Goal: Task Accomplishment & Management: Use online tool/utility

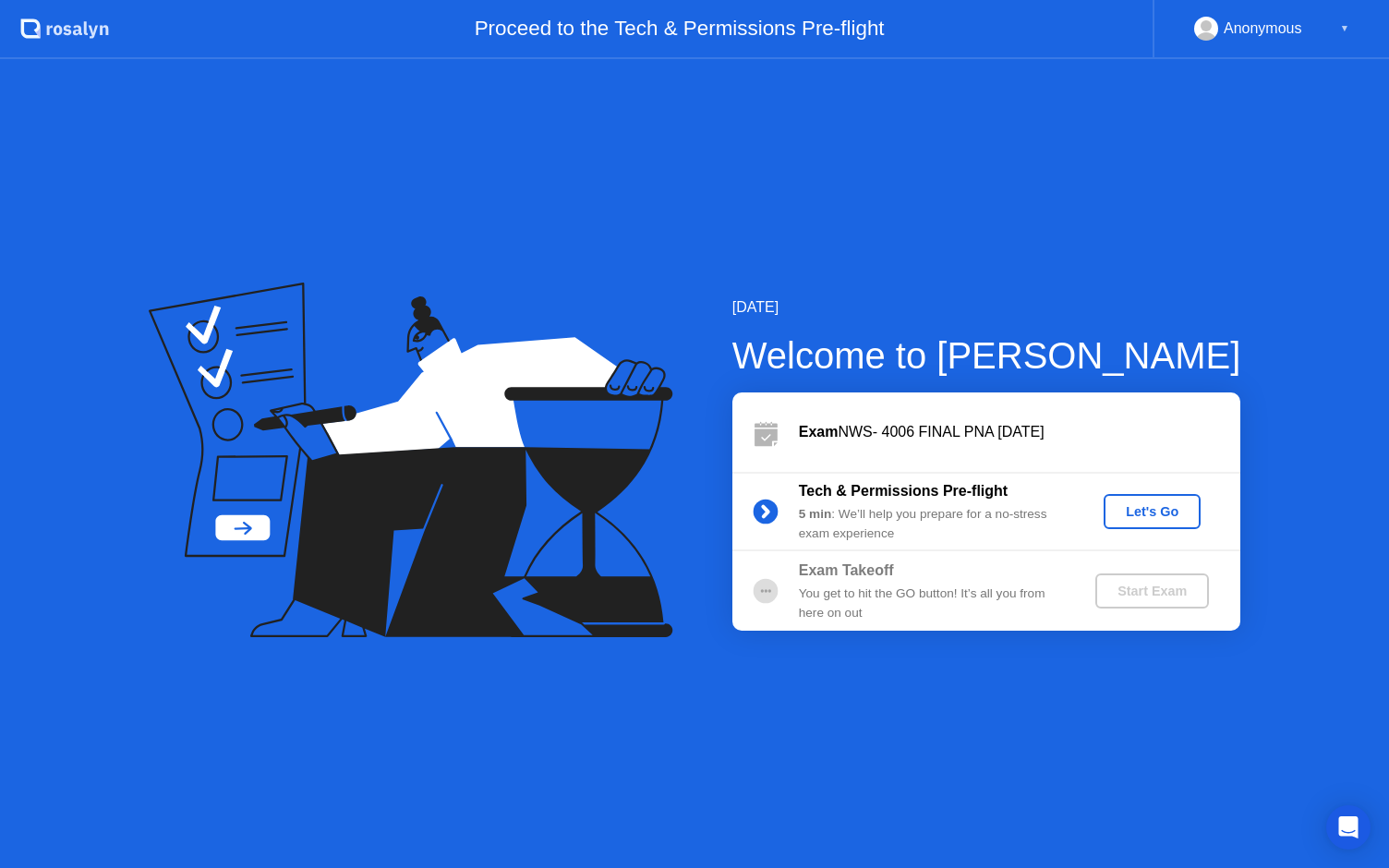
click at [1150, 518] on div "Let's Go" at bounding box center [1151, 511] width 82 height 14
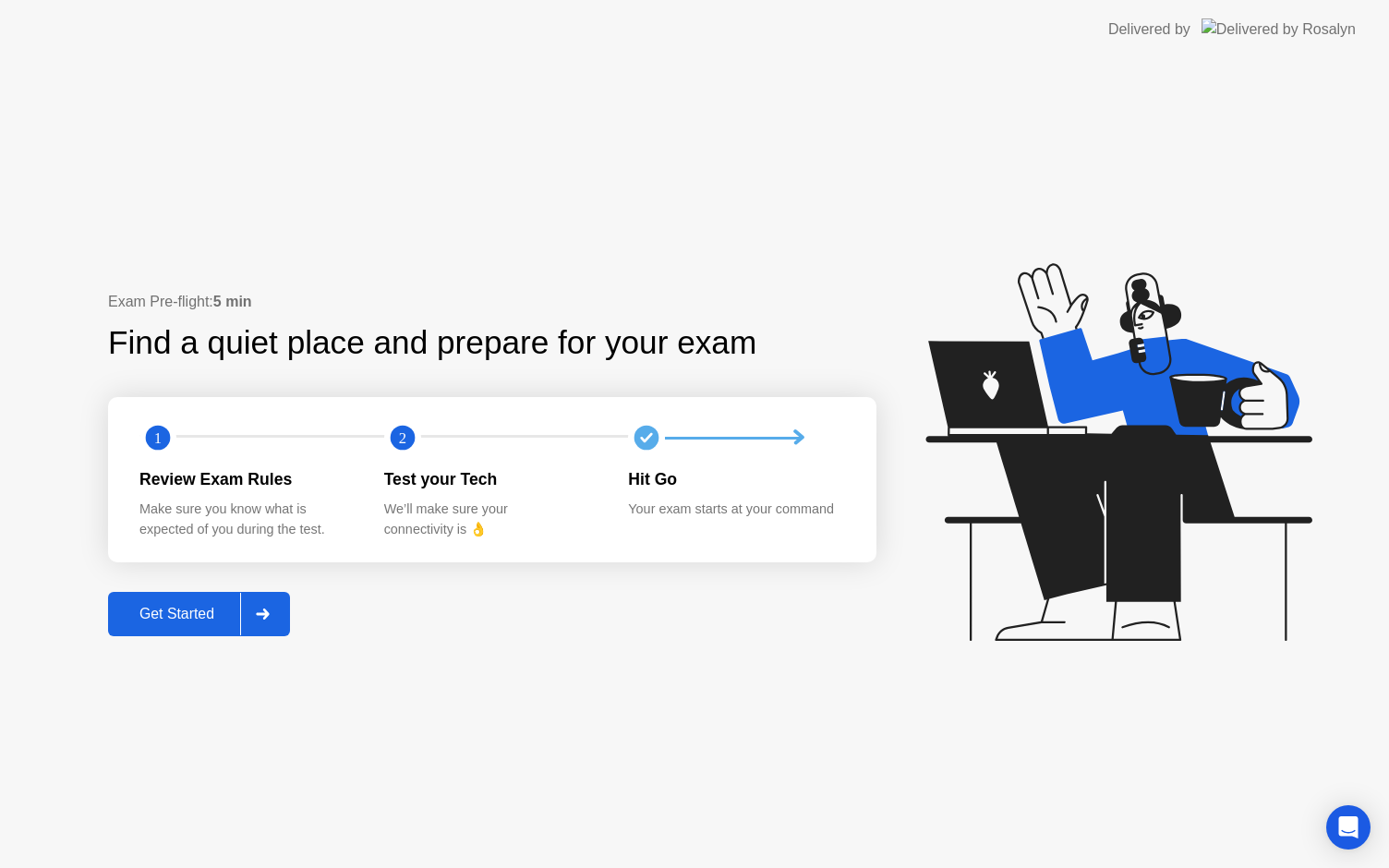
click at [165, 623] on div "Get Started" at bounding box center [177, 613] width 127 height 16
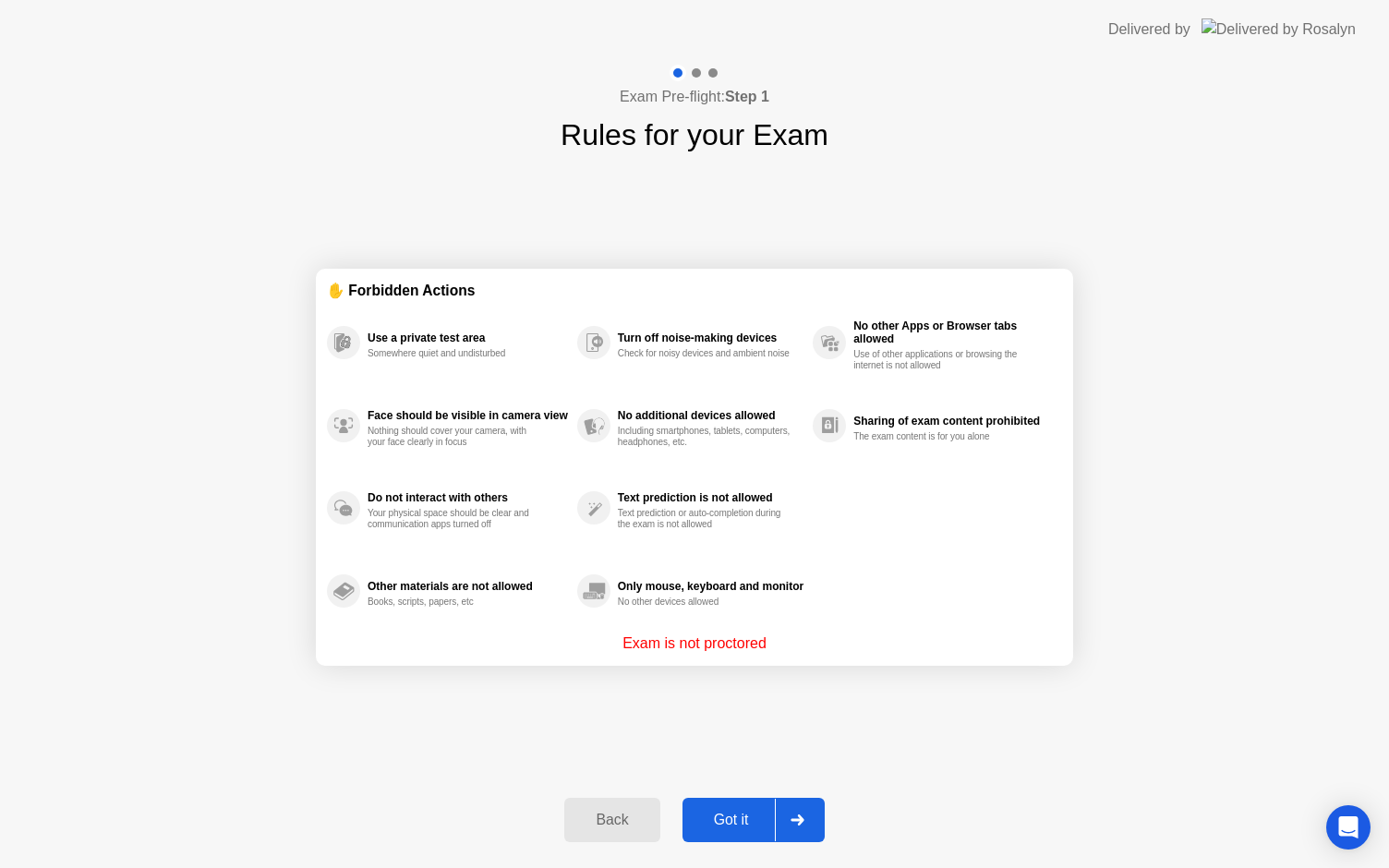
click at [720, 817] on div "Got it" at bounding box center [731, 820] width 87 height 16
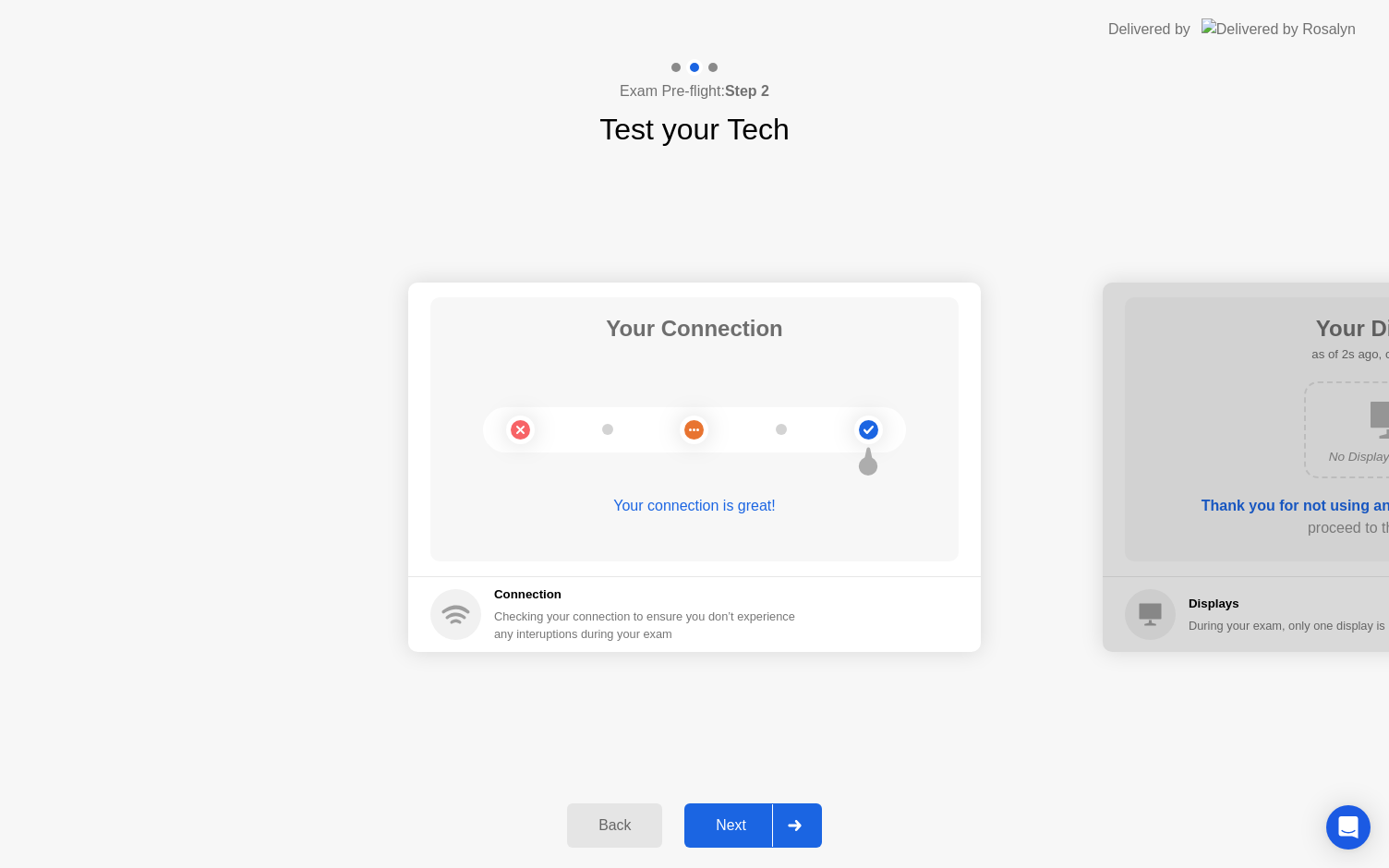
click at [720, 817] on div "Next" at bounding box center [730, 825] width 82 height 16
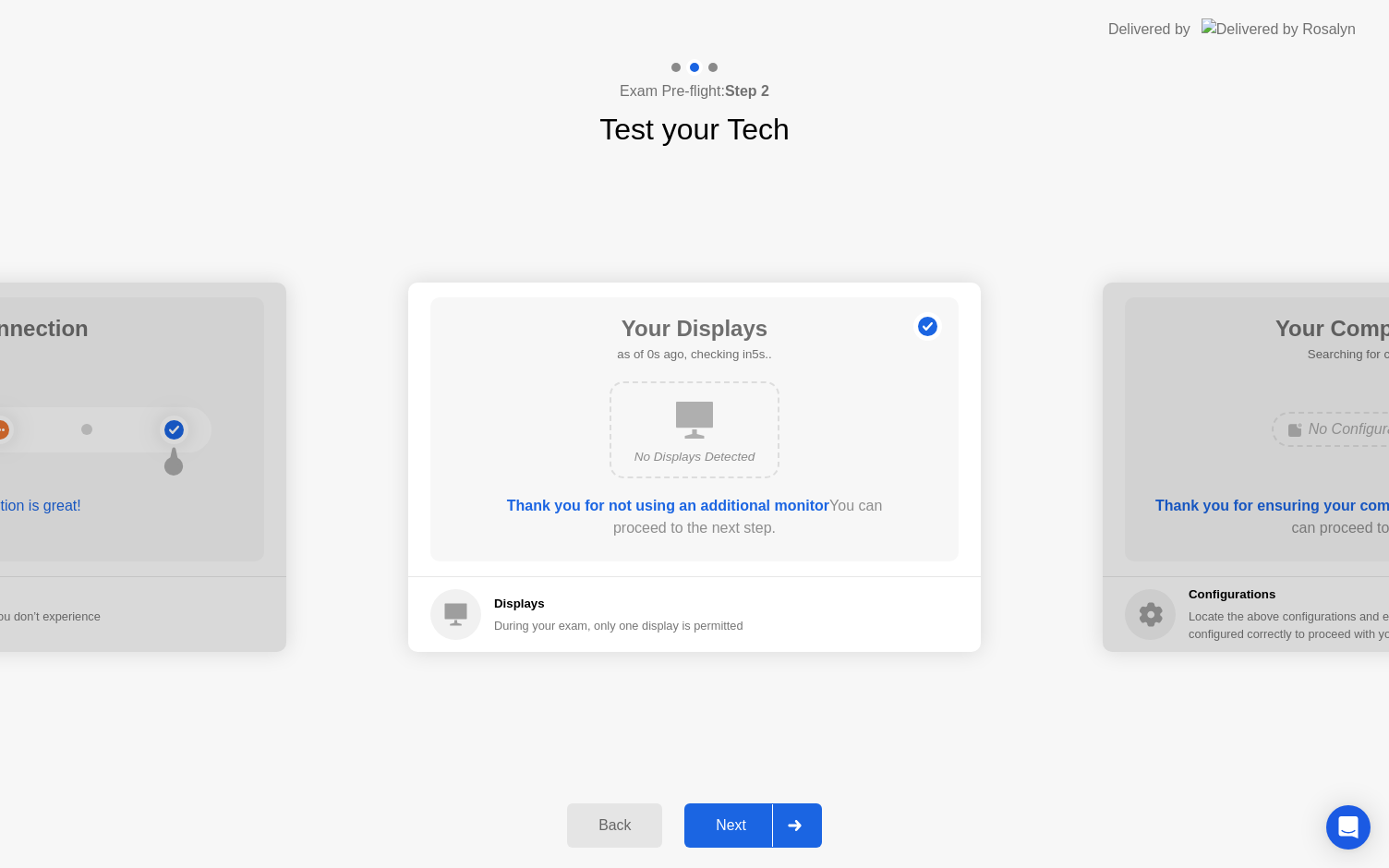
click at [720, 817] on div "Next" at bounding box center [730, 825] width 82 height 16
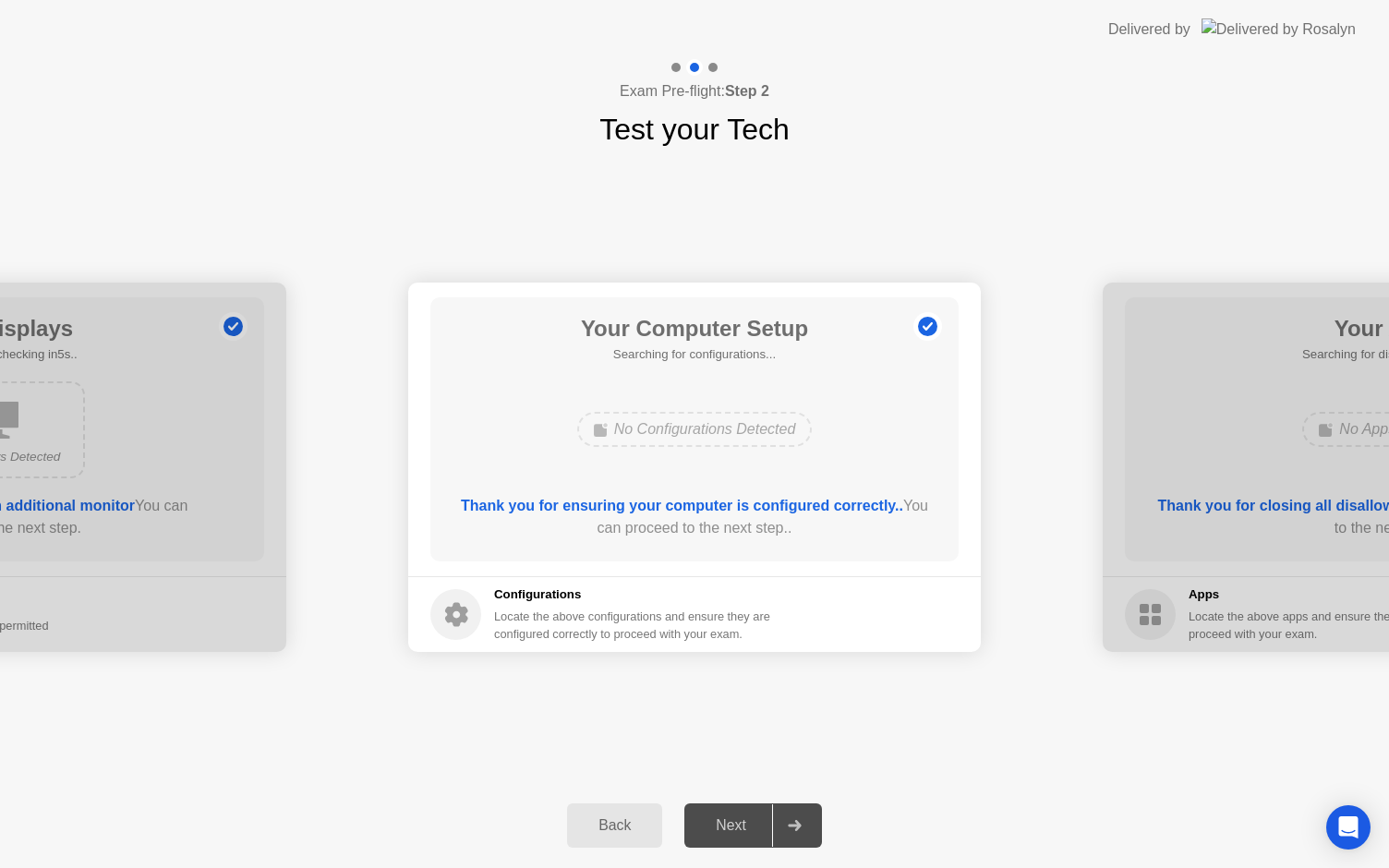
click at [720, 817] on div "Next" at bounding box center [730, 825] width 82 height 16
click at [731, 831] on div "Next" at bounding box center [730, 825] width 82 height 16
click at [784, 822] on div at bounding box center [794, 826] width 44 height 42
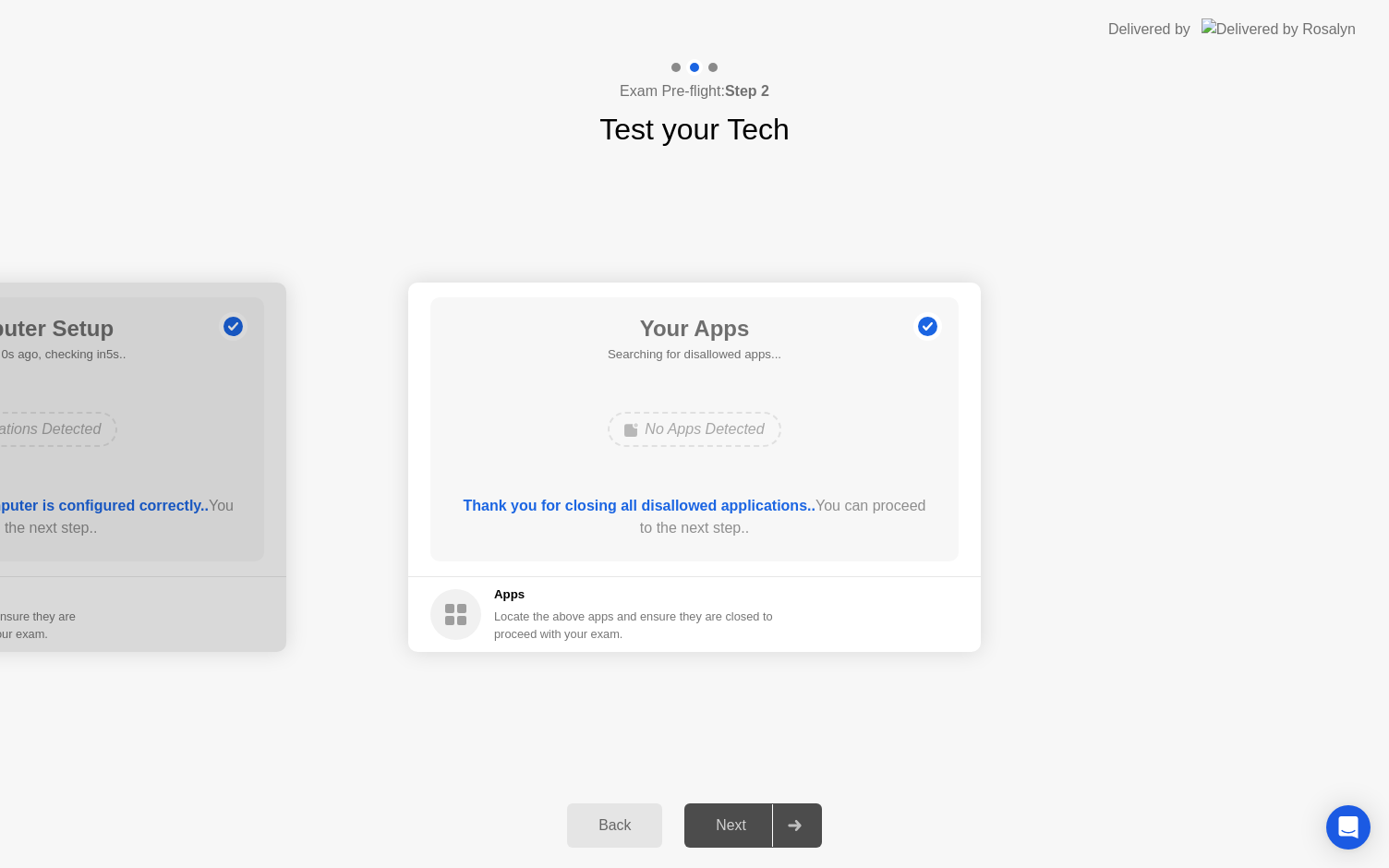
click at [784, 822] on div at bounding box center [794, 826] width 44 height 42
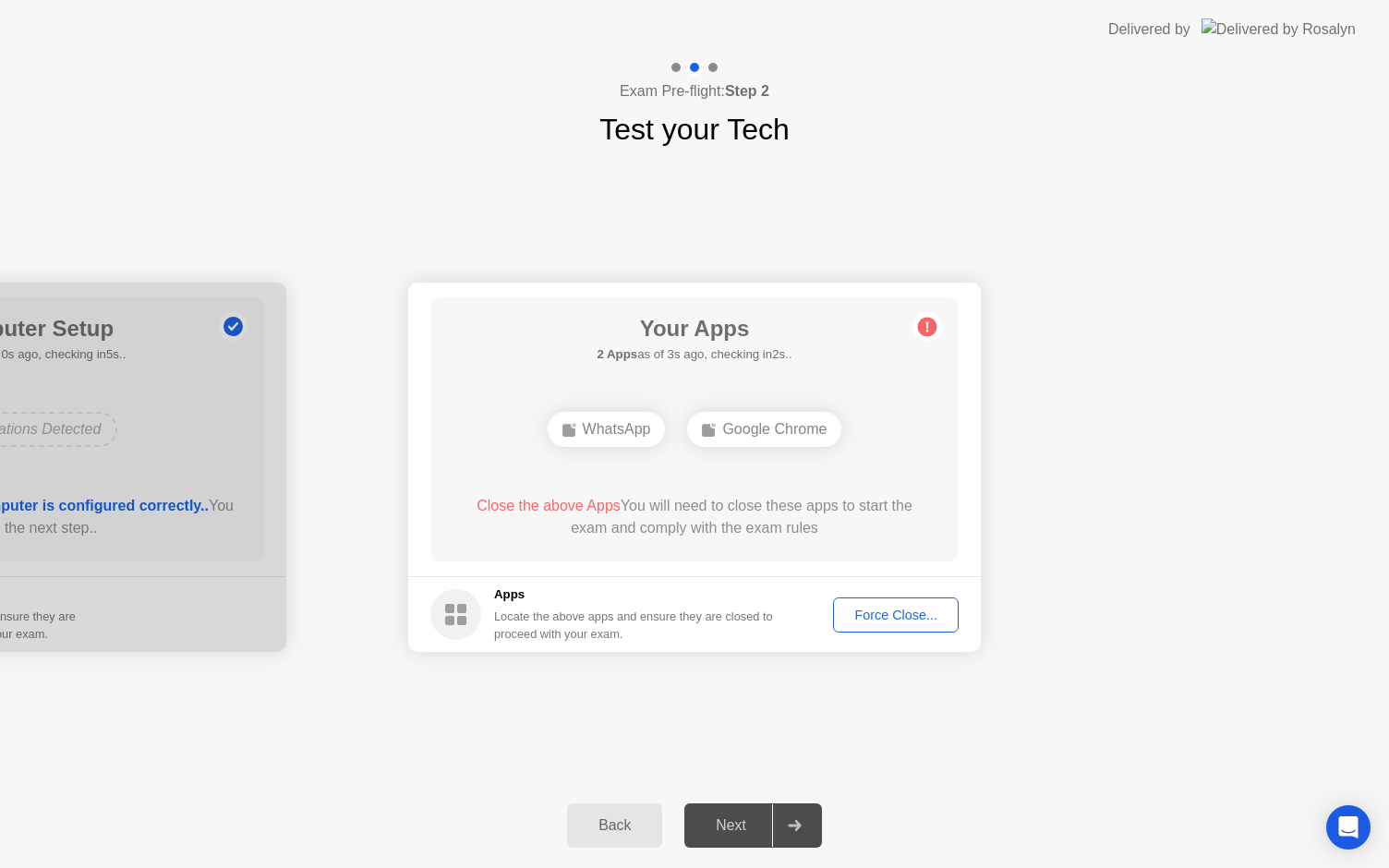
click at [916, 626] on button "Force Close..." at bounding box center [896, 615] width 126 height 35
click at [899, 607] on div "Force Close..." at bounding box center [895, 614] width 113 height 14
click at [905, 620] on div "Force Close..." at bounding box center [895, 614] width 113 height 14
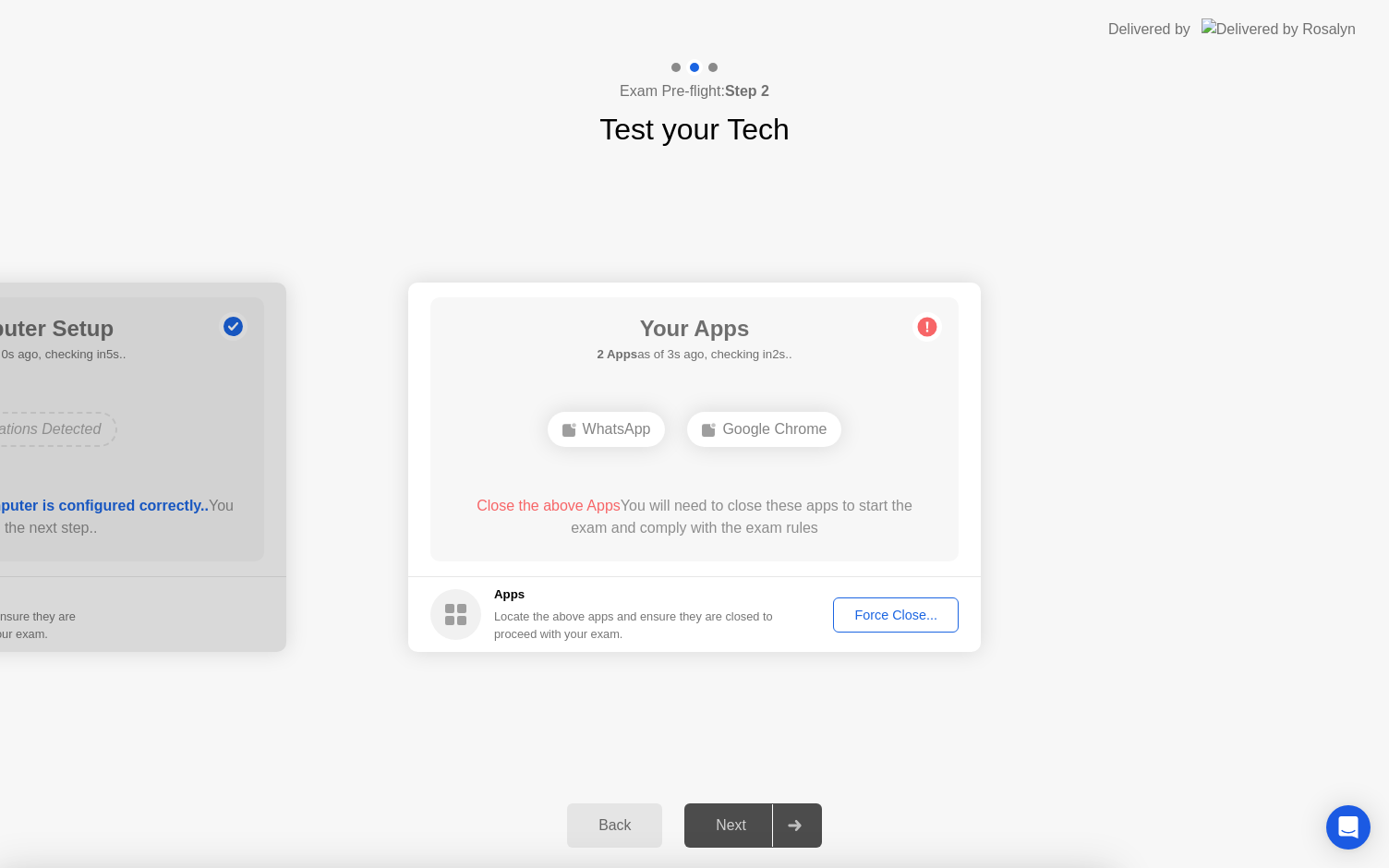
click at [876, 610] on div "Force Close..." at bounding box center [895, 614] width 113 height 14
click at [884, 623] on div "Force Close..." at bounding box center [895, 614] width 113 height 14
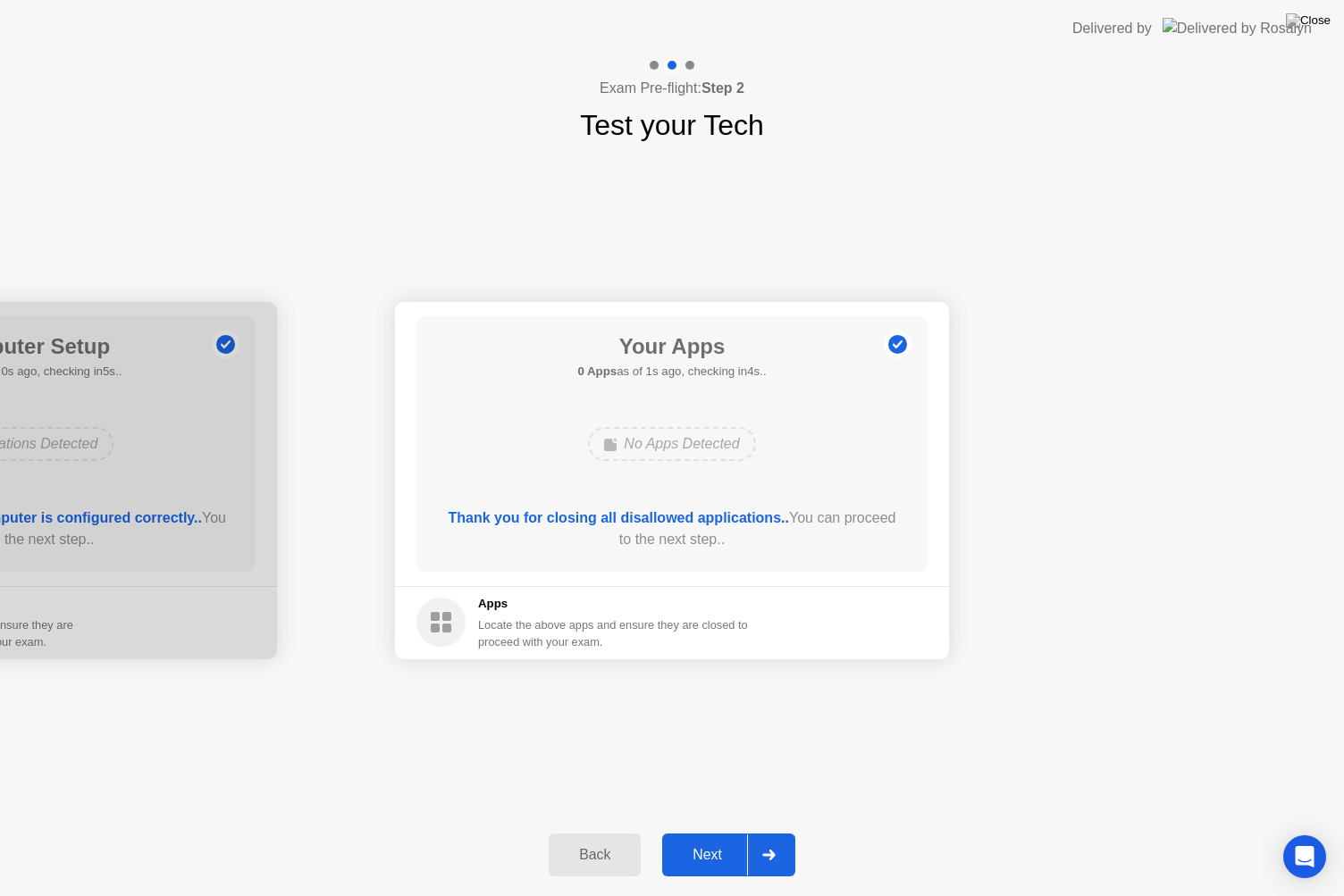
click at [751, 839] on div at bounding box center [768, 855] width 43 height 41
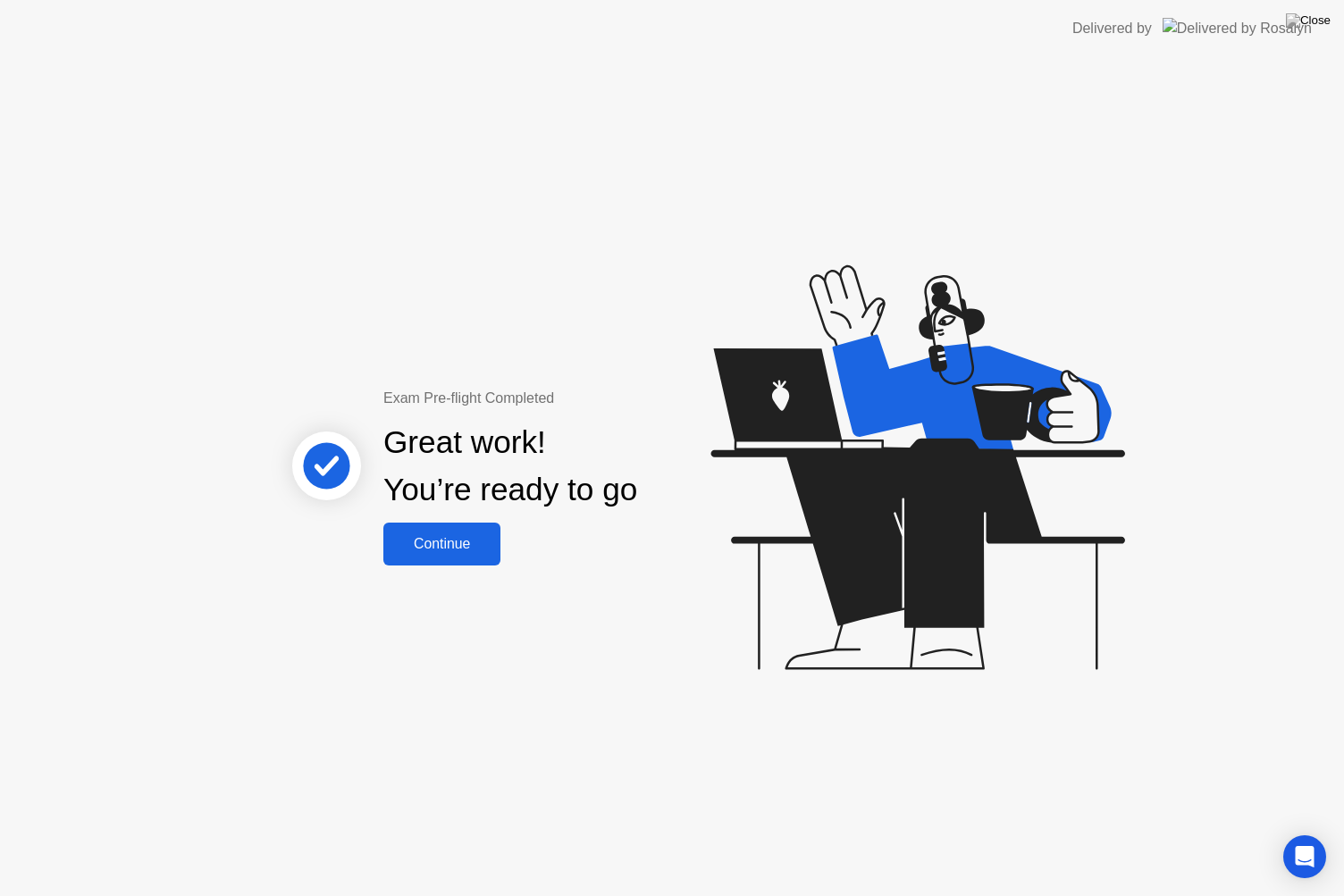
click at [474, 536] on div "Continue" at bounding box center [442, 544] width 107 height 16
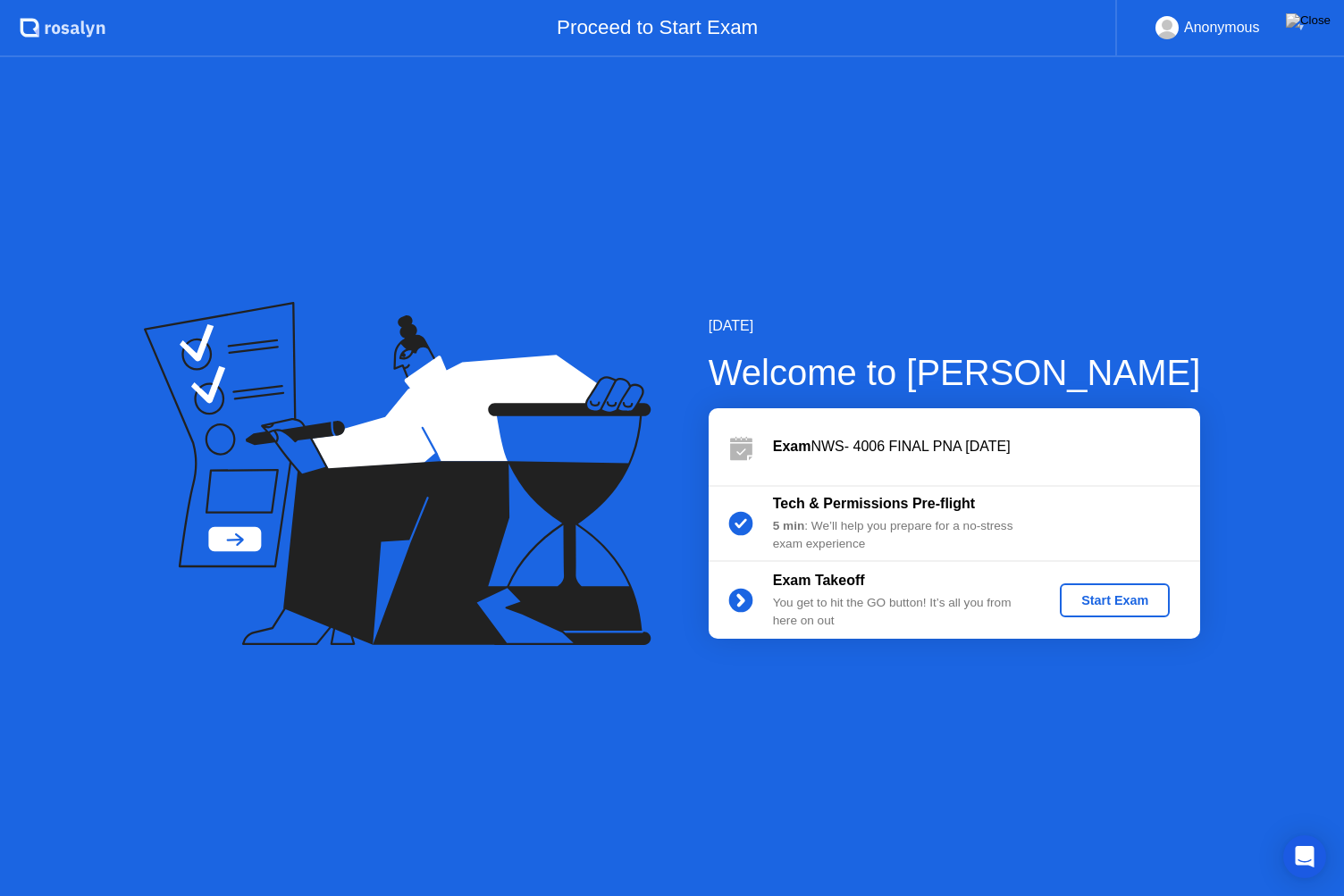
click at [1103, 607] on div "Start Exam" at bounding box center [1115, 600] width 95 height 14
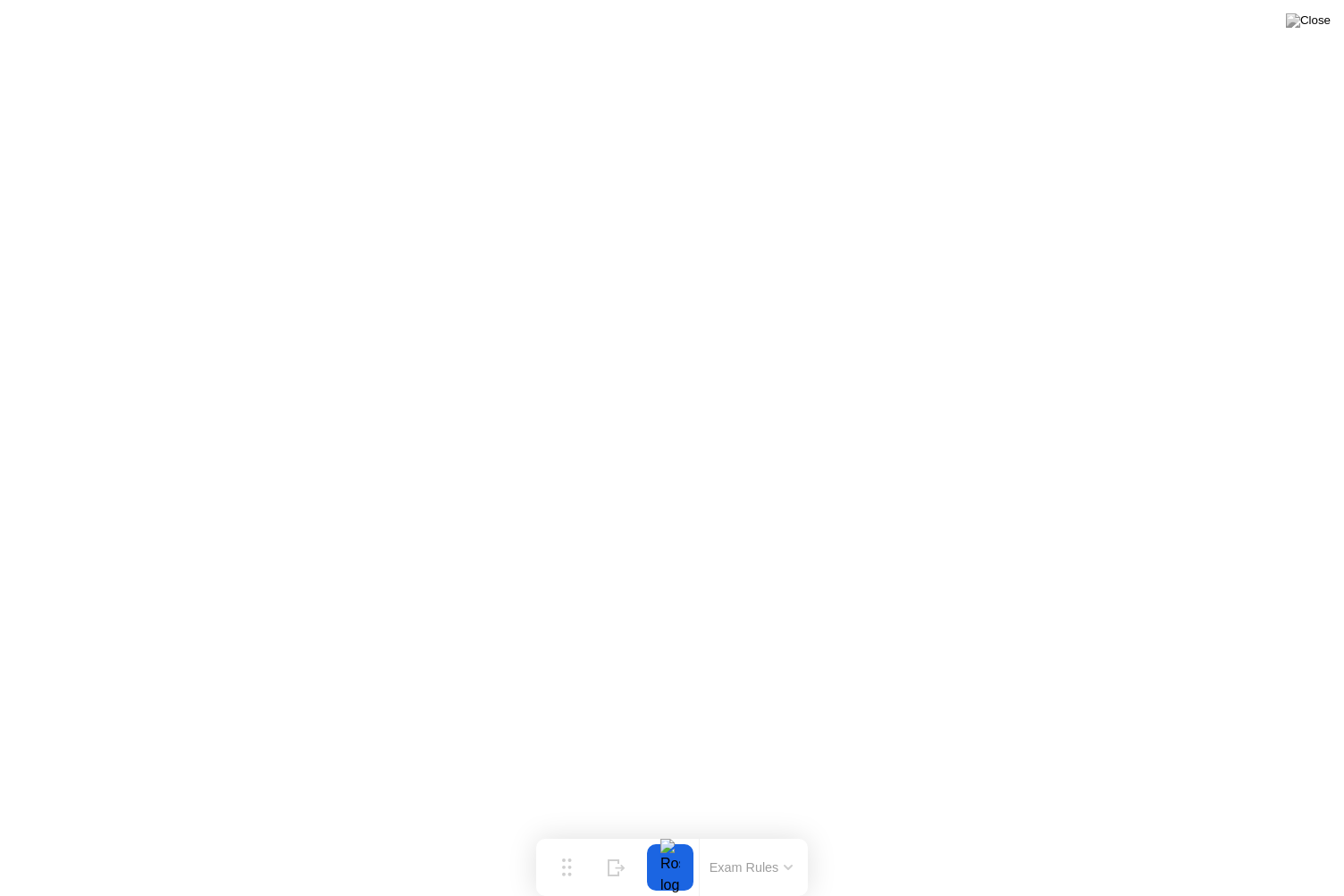
click at [1312, 32] on button at bounding box center [1308, 21] width 53 height 23
